Goal: Transaction & Acquisition: Obtain resource

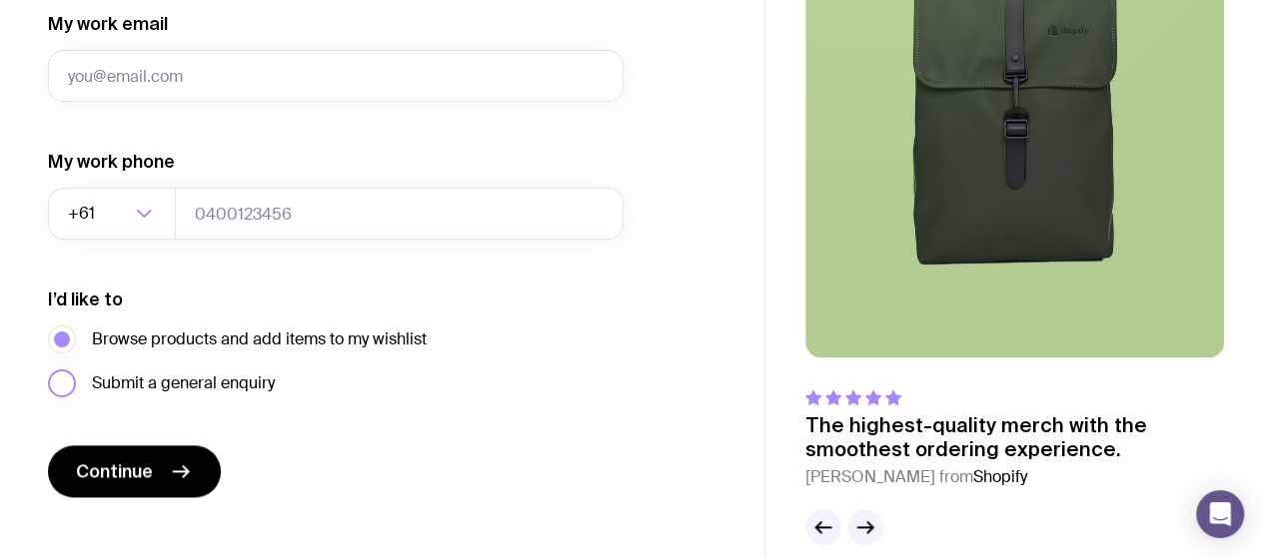
scroll to position [1139, 0]
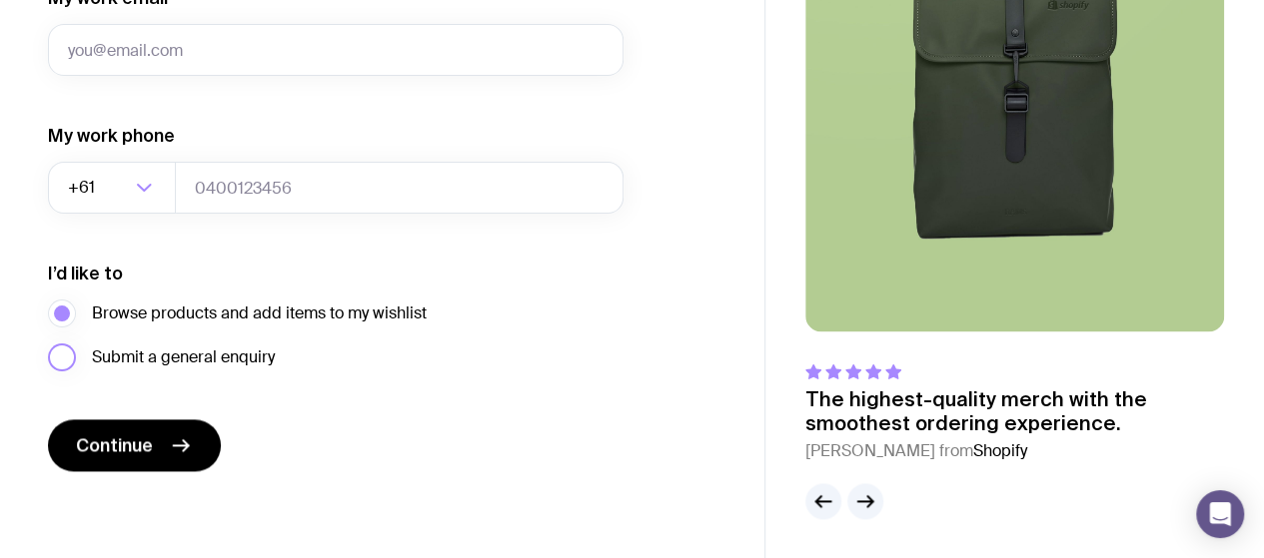
click at [62, 352] on label "Submit a general enquiry" at bounding box center [161, 358] width 227 height 28
click at [0, 0] on input "Submit a general enquiry" at bounding box center [0, 0] width 0 height 0
click at [228, 315] on span "Browse products and add items to my wishlist" at bounding box center [259, 314] width 335 height 24
click at [0, 0] on input "Browse products and add items to my wishlist" at bounding box center [0, 0] width 0 height 0
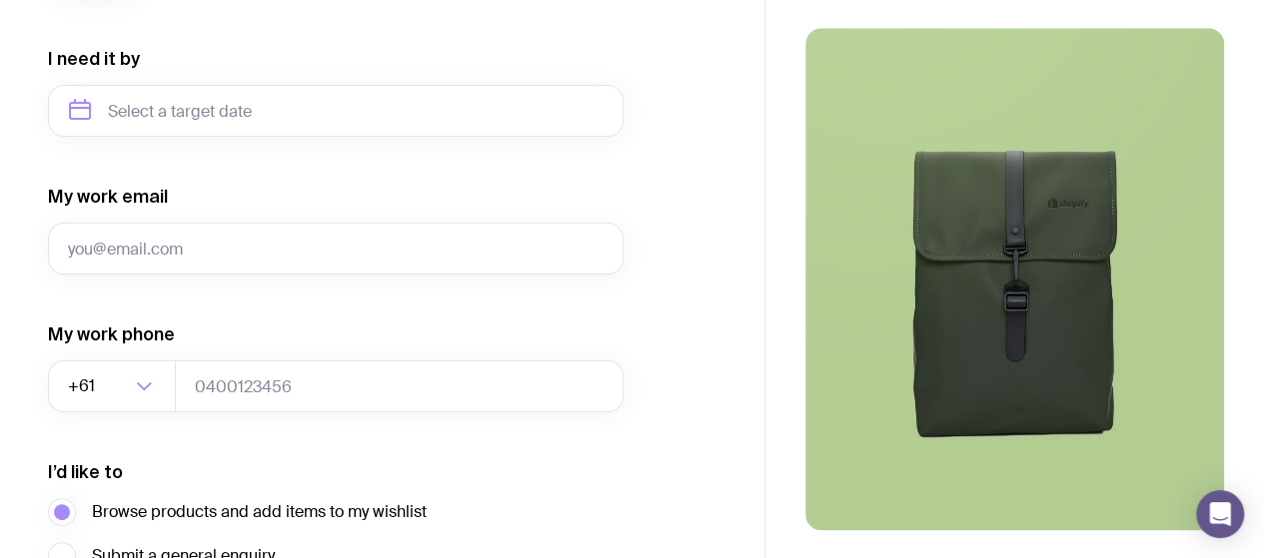
scroll to position [939, 0]
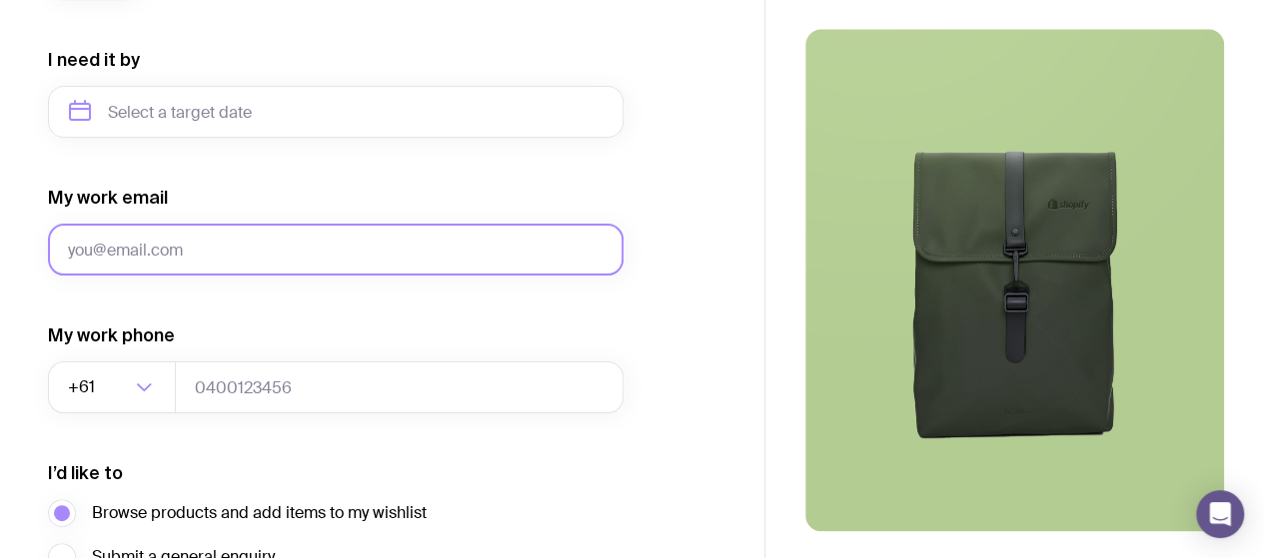
click at [260, 242] on input "My work email" at bounding box center [335, 250] width 575 height 52
type input "[PERSON_NAME][EMAIL_ADDRESS][DOMAIN_NAME]"
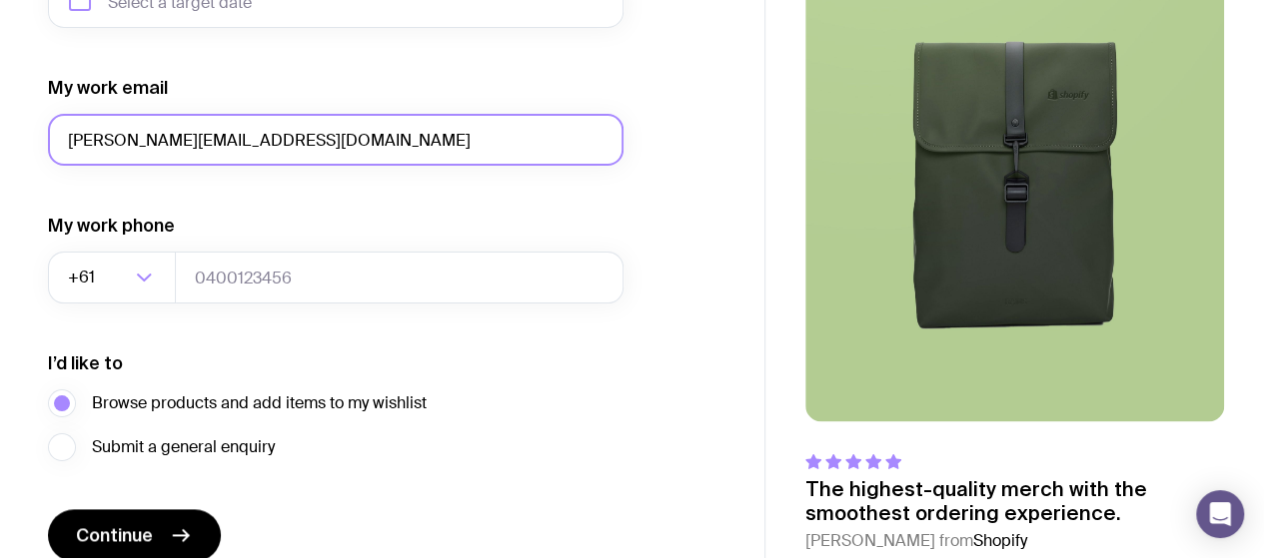
scroll to position [1139, 0]
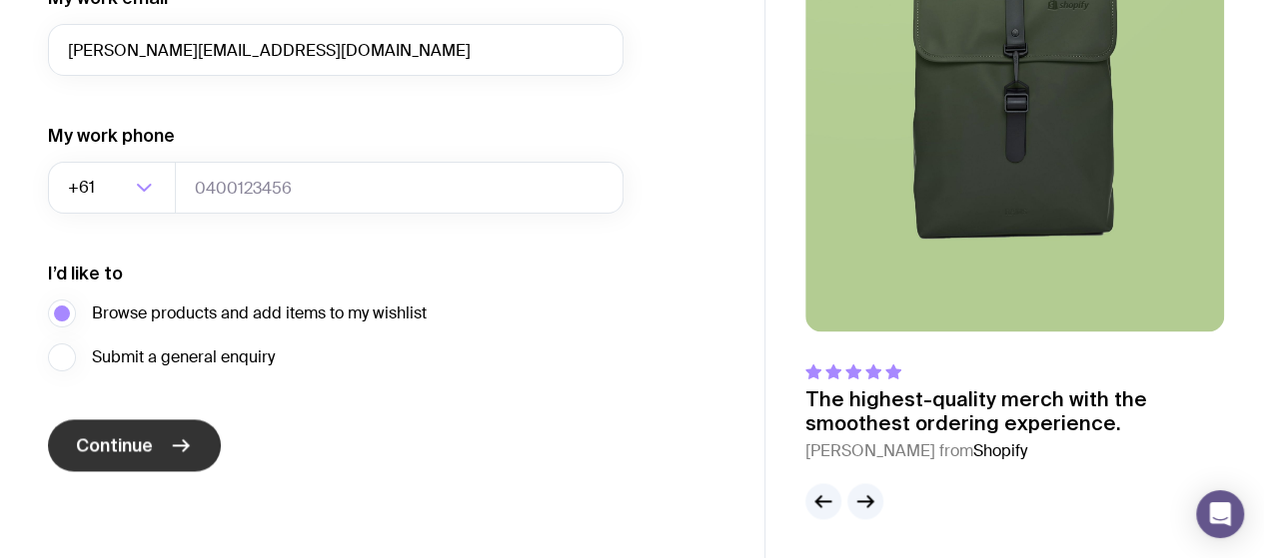
click at [195, 431] on button "Continue" at bounding box center [134, 446] width 173 height 52
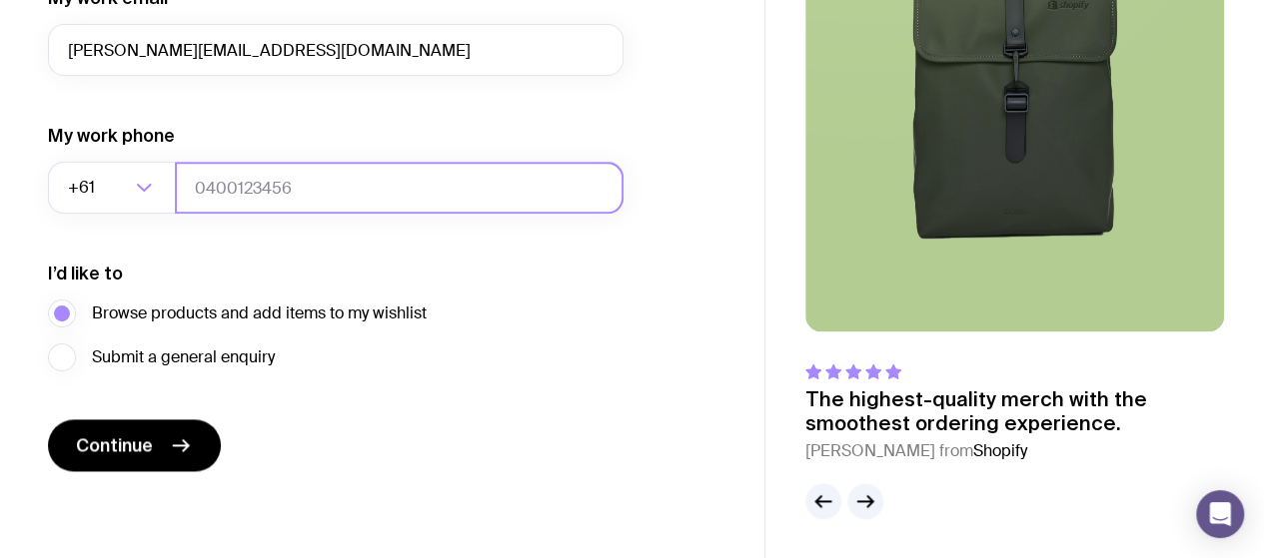
click at [299, 191] on input "tel" at bounding box center [399, 188] width 448 height 52
type input "133342"
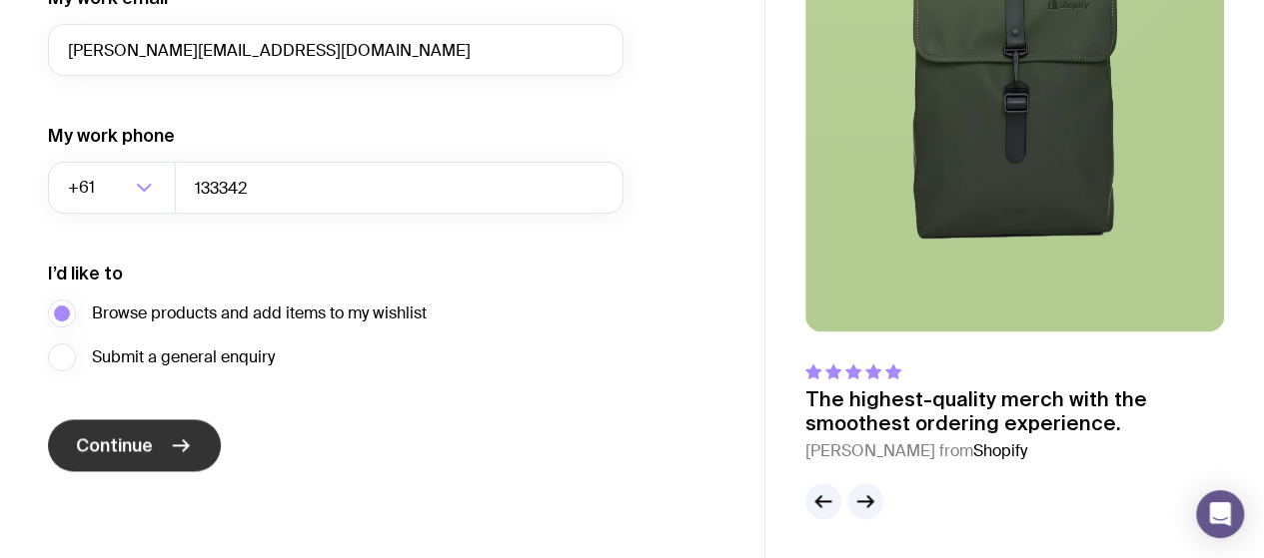
click at [96, 437] on span "Continue" at bounding box center [114, 446] width 77 height 24
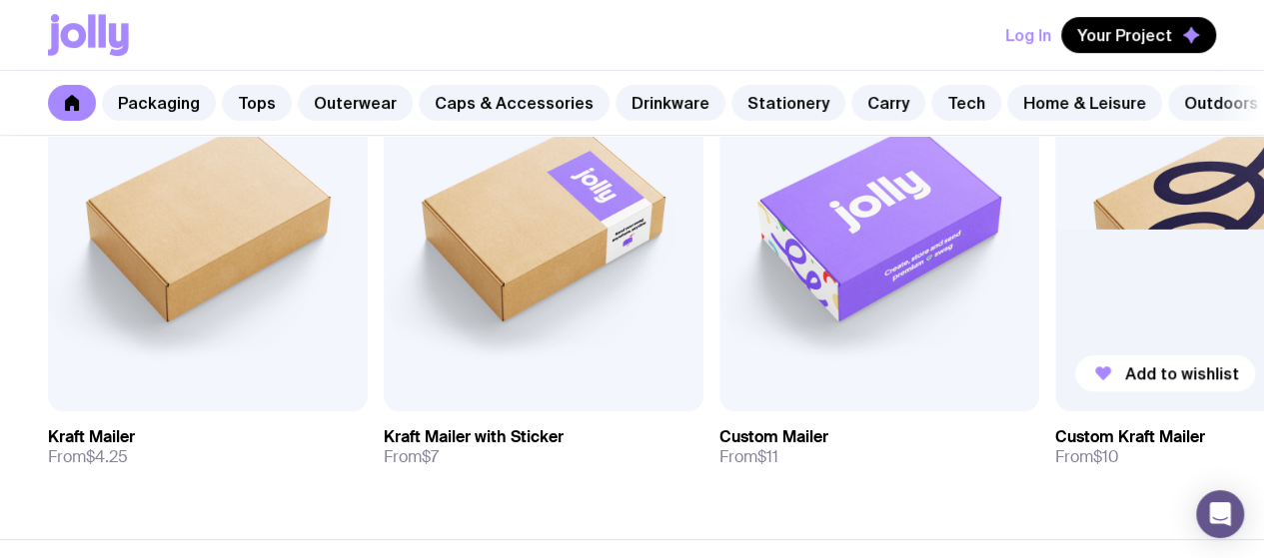
scroll to position [599, 0]
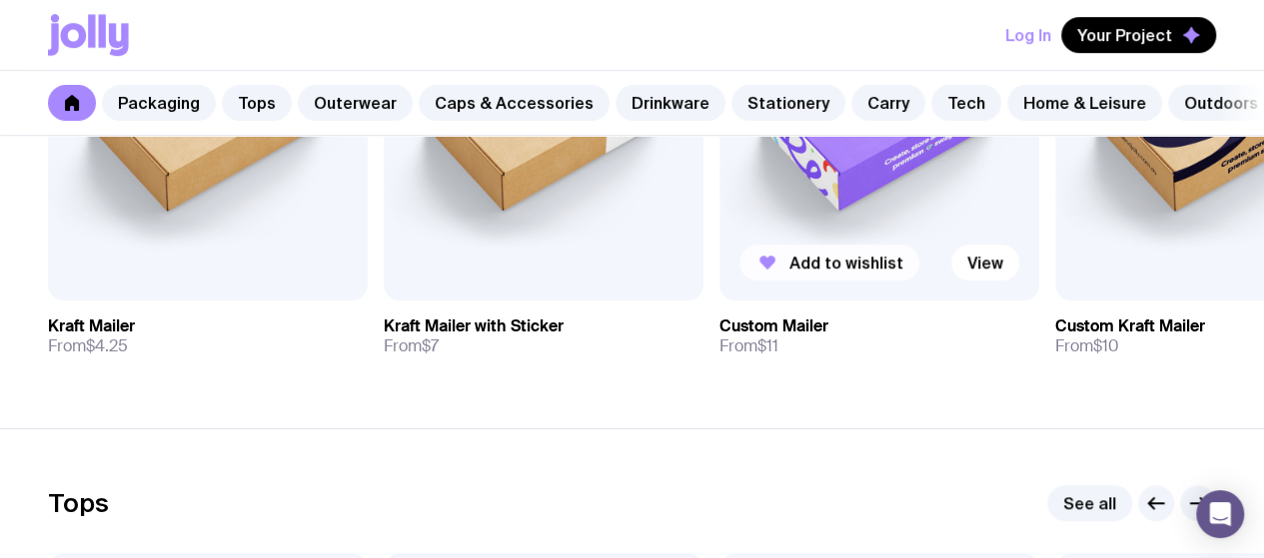
click at [799, 273] on span "Add to wishlist" at bounding box center [846, 263] width 114 height 20
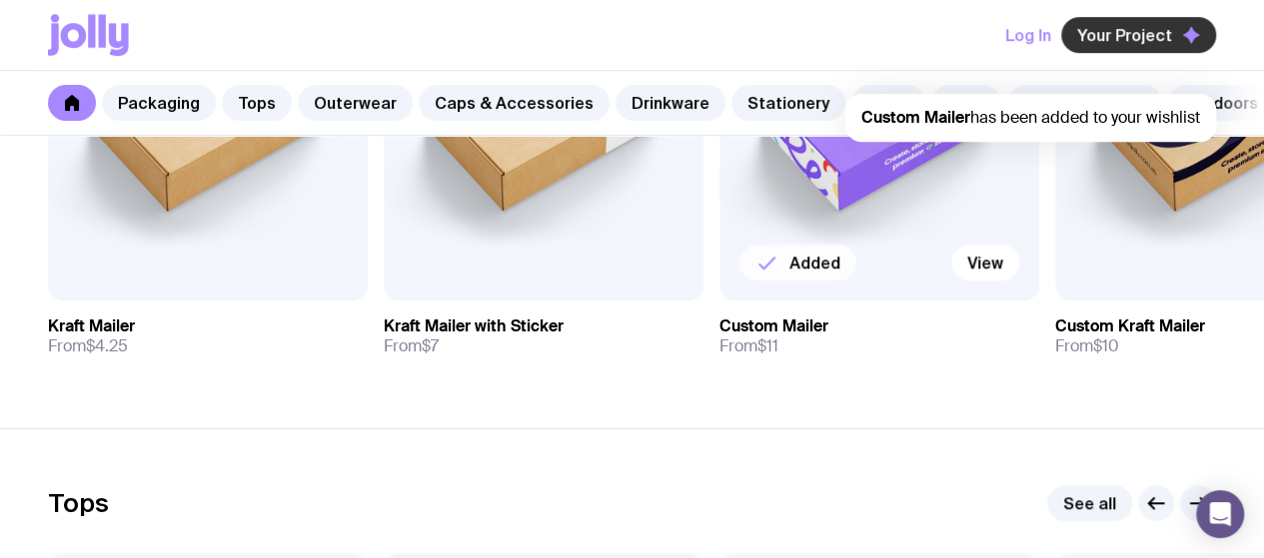
scroll to position [0, 0]
click at [1163, 31] on span "Your Project" at bounding box center [1124, 35] width 95 height 20
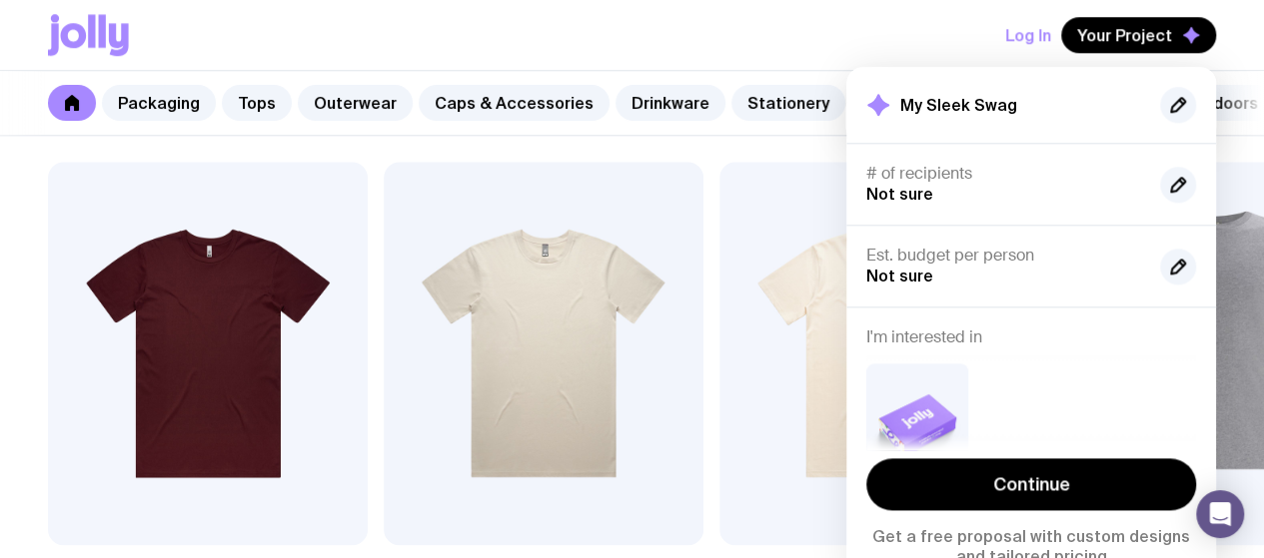
scroll to position [999, 0]
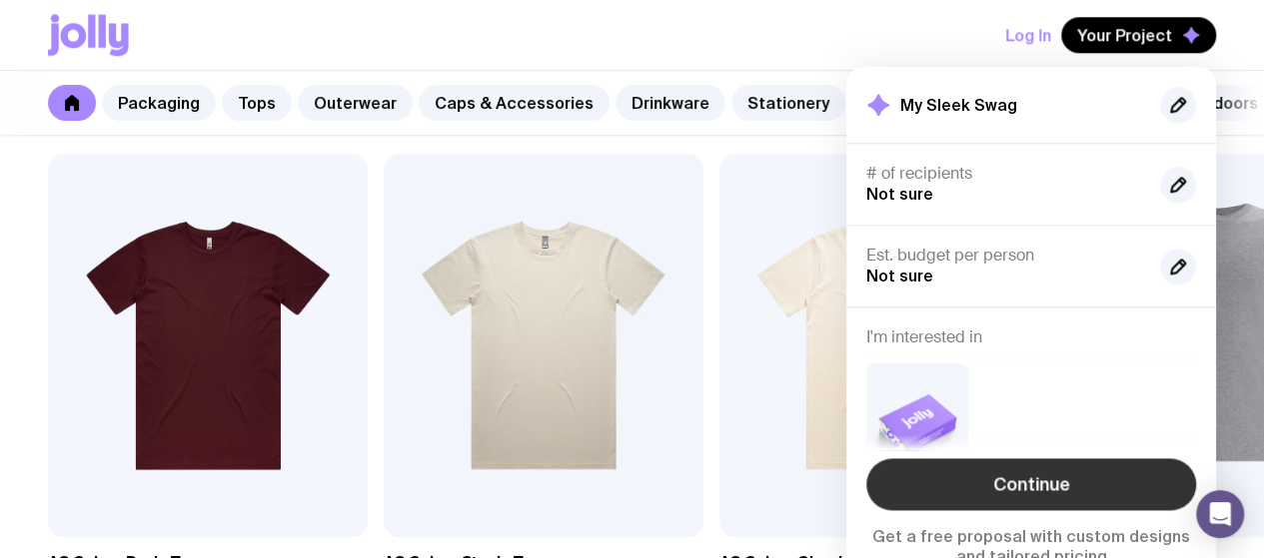
click at [1054, 494] on link "Continue" at bounding box center [1031, 484] width 330 height 52
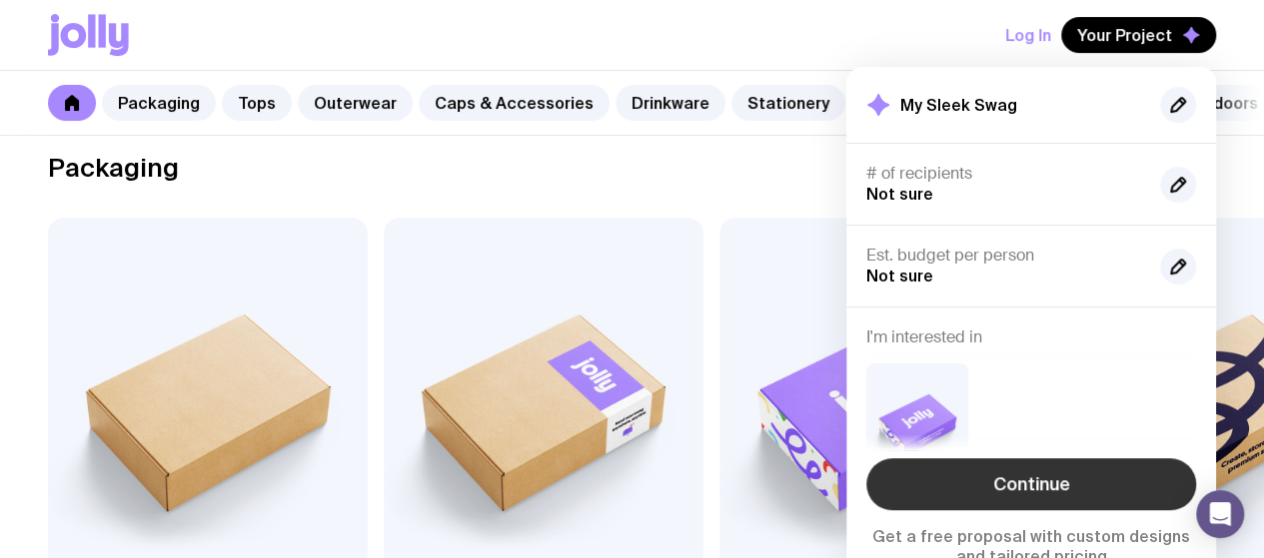
scroll to position [300, 0]
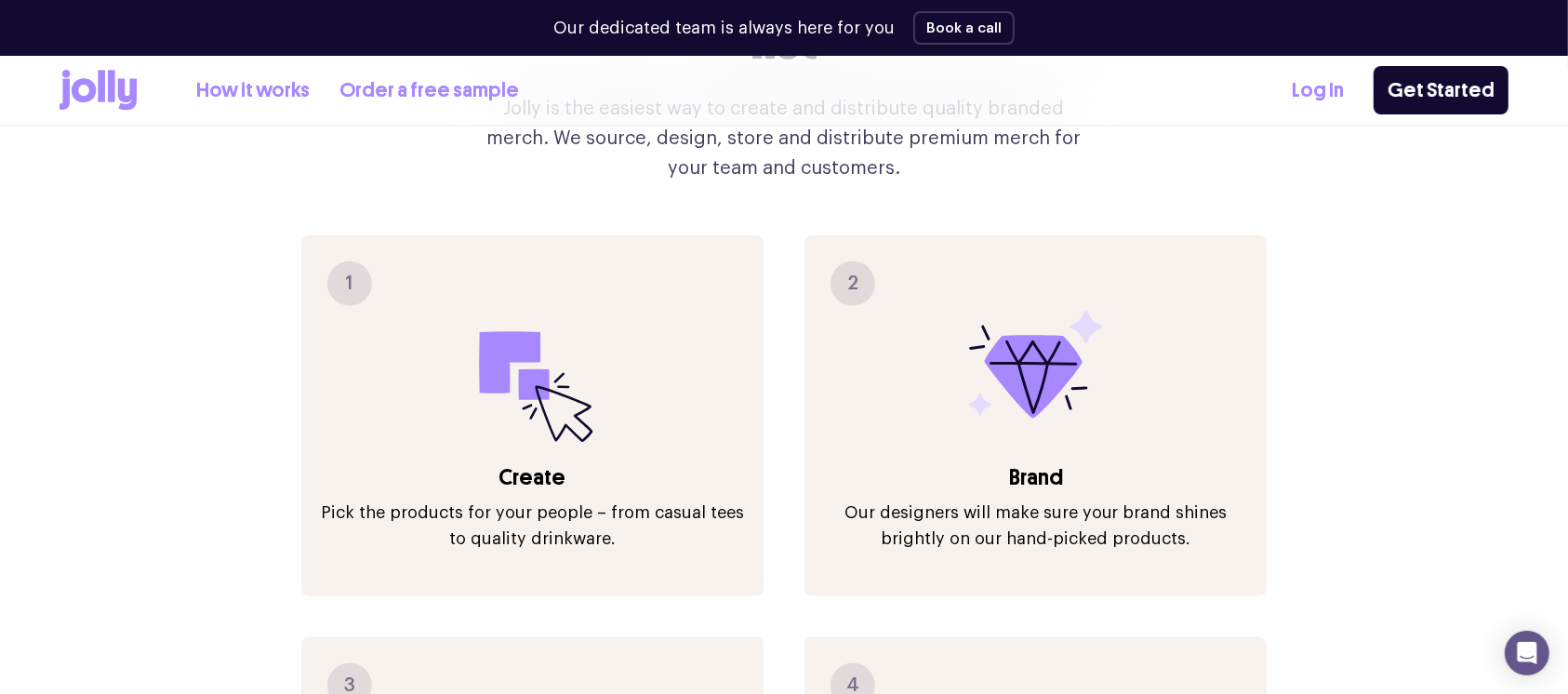
scroll to position [2481, 0]
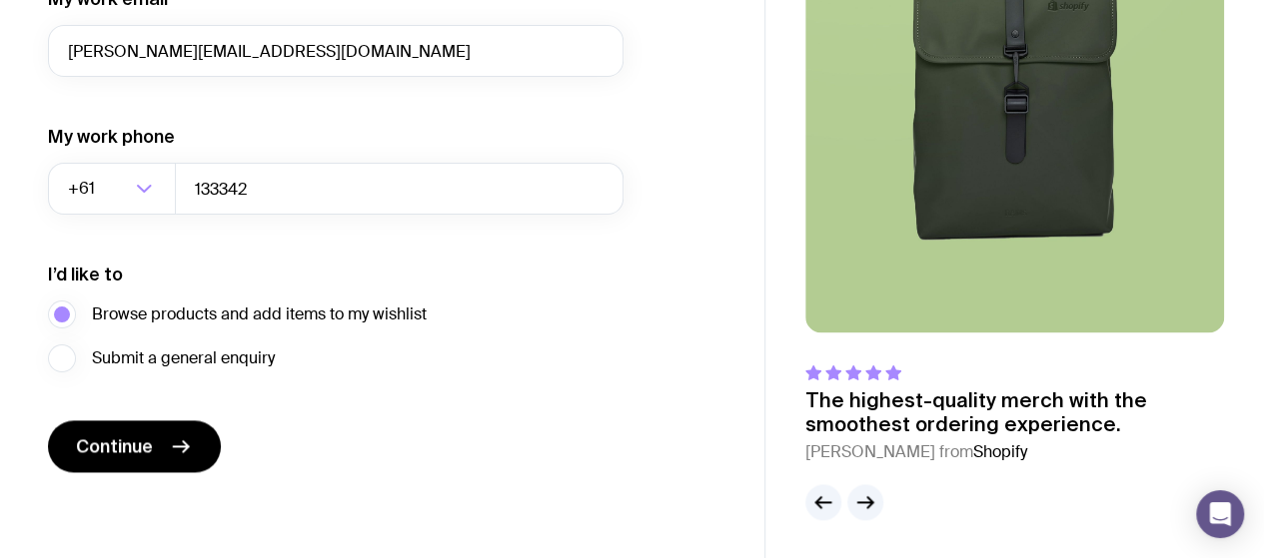
scroll to position [1139, 0]
click at [136, 435] on span "Continue" at bounding box center [114, 446] width 77 height 24
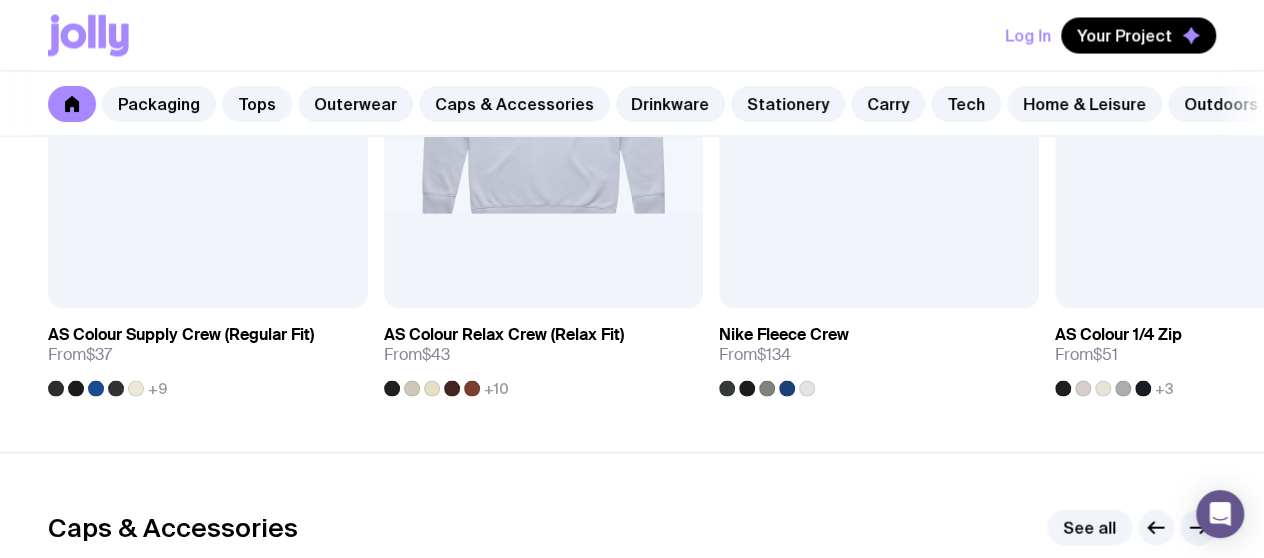
scroll to position [1898, 0]
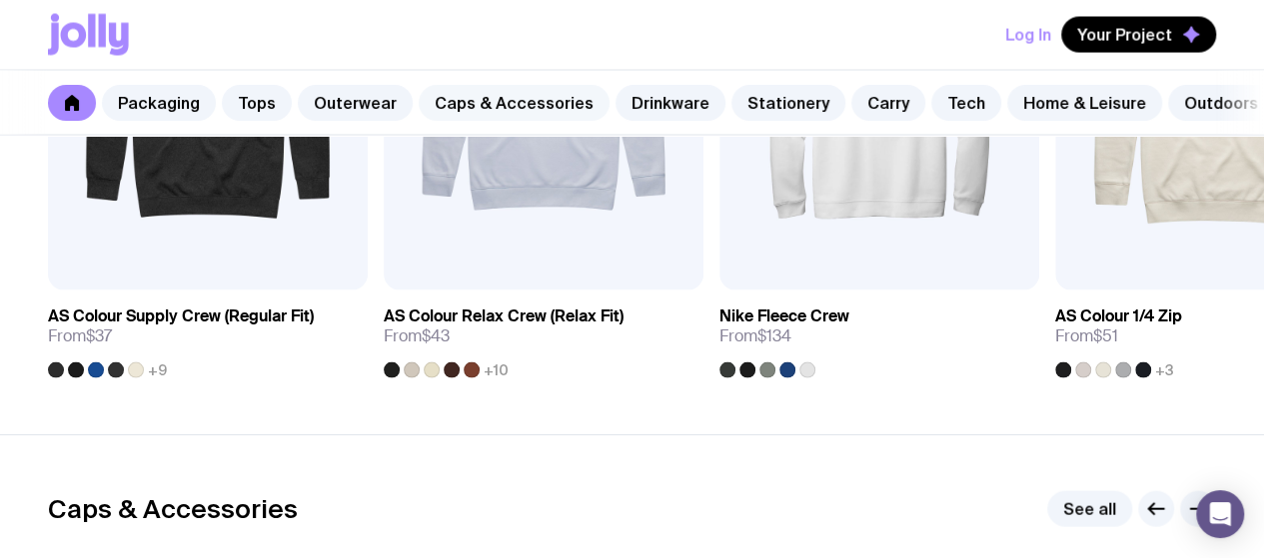
click at [548, 103] on link "Caps & Accessories" at bounding box center [514, 103] width 191 height 36
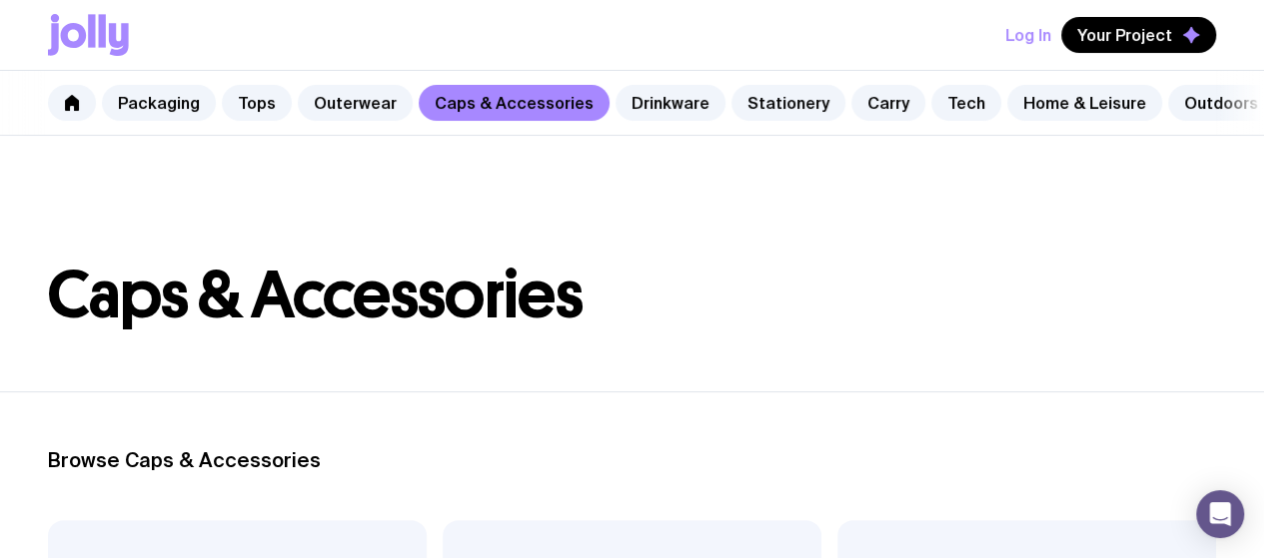
click at [102, 36] on icon at bounding box center [102, 30] width 7 height 33
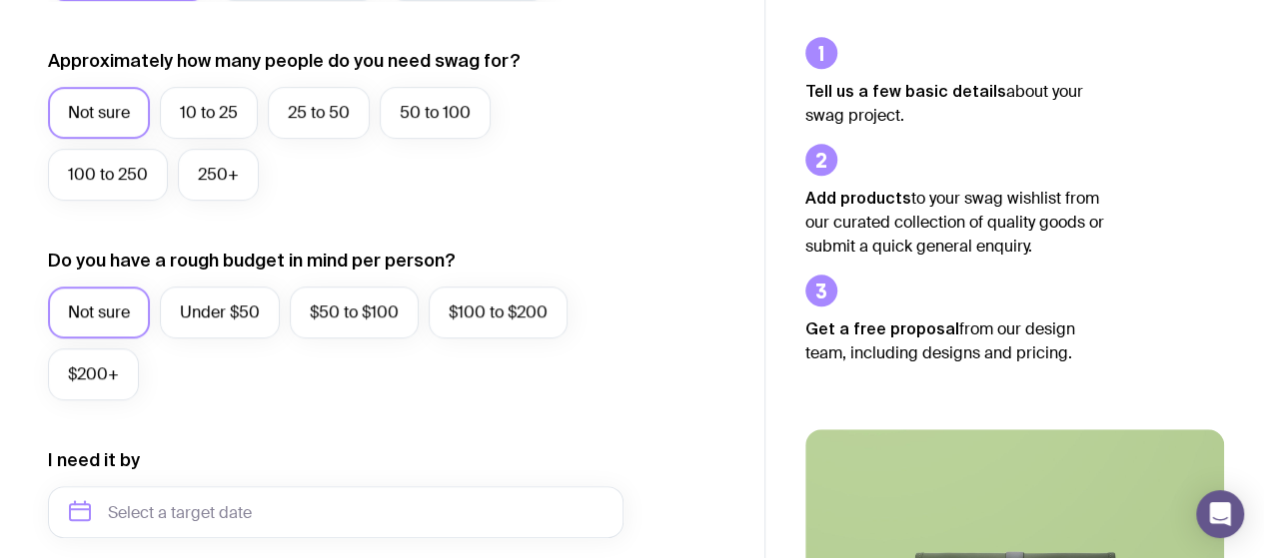
scroll to position [400, 0]
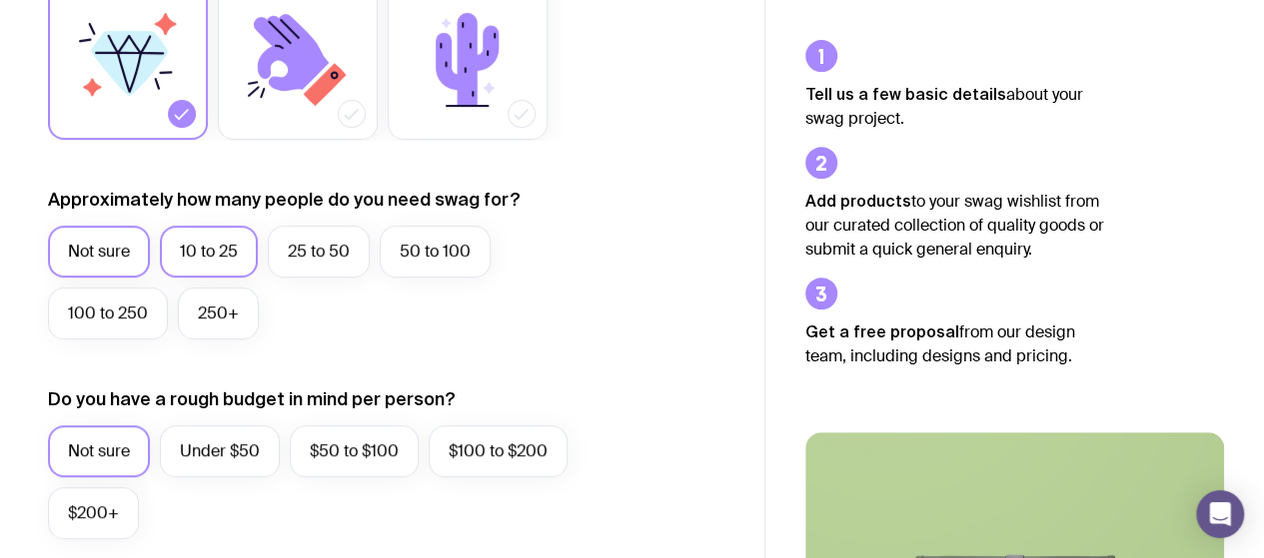
click at [220, 251] on label "10 to 25" at bounding box center [209, 252] width 98 height 52
click at [0, 0] on input "10 to 25" at bounding box center [0, 0] width 0 height 0
click at [352, 245] on label "25 to 50" at bounding box center [319, 252] width 102 height 52
click at [0, 0] on input "25 to 50" at bounding box center [0, 0] width 0 height 0
click at [133, 289] on label "100 to 250" at bounding box center [108, 314] width 120 height 52
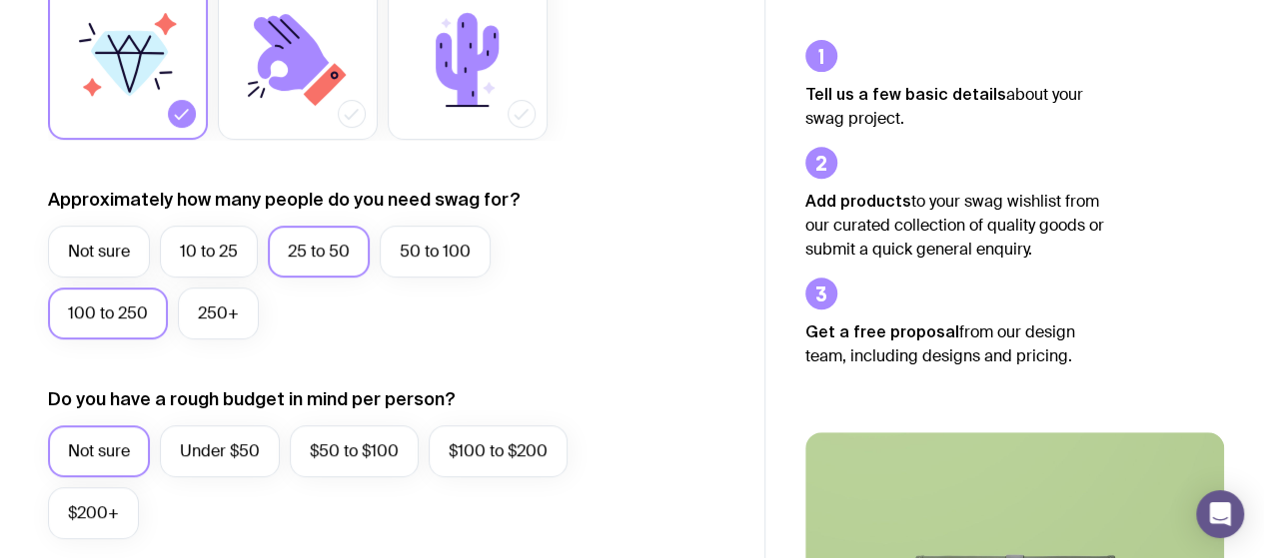
click at [0, 0] on input "100 to 250" at bounding box center [0, 0] width 0 height 0
click at [209, 317] on label "250+" at bounding box center [218, 314] width 81 height 52
click at [0, 0] on input "250+" at bounding box center [0, 0] width 0 height 0
